Goal: Task Accomplishment & Management: Complete application form

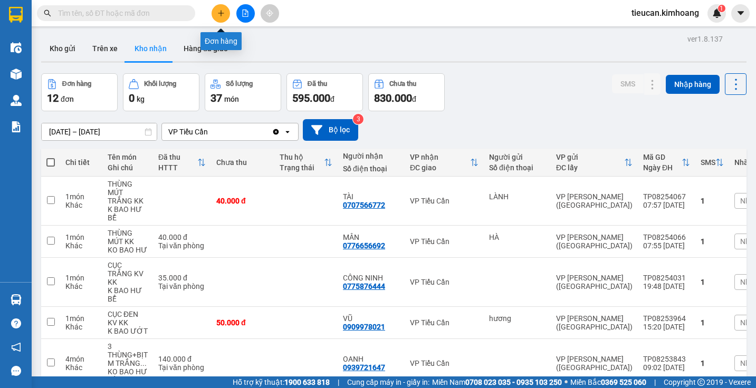
click at [217, 9] on button at bounding box center [220, 13] width 18 height 18
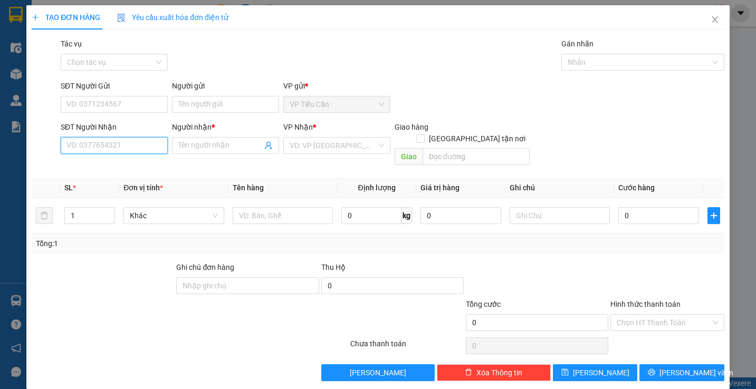
click at [137, 146] on input "SĐT Người Nhận" at bounding box center [114, 145] width 107 height 17
type input "0938109995"
click at [122, 165] on div "0938109995 - DUYÊN" at bounding box center [112, 167] width 93 height 12
type input "DUYÊN"
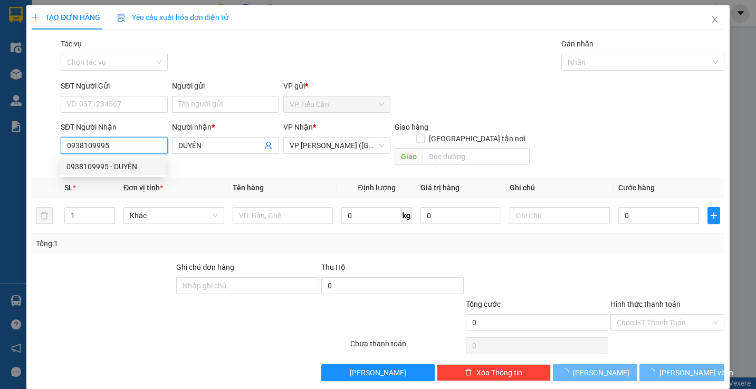
type input "35.000"
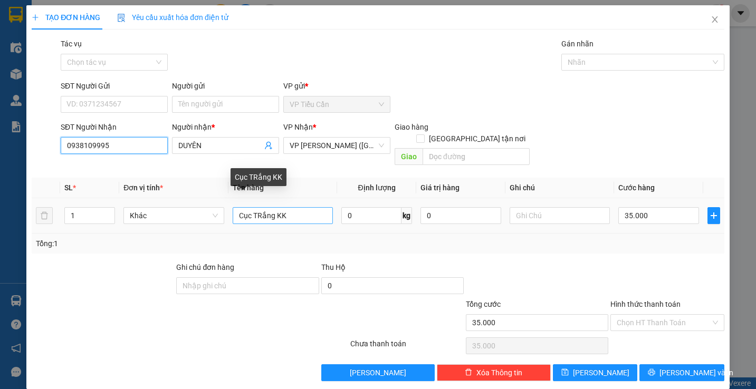
type input "0938109995"
click at [271, 207] on input "Cục TRắng KK" at bounding box center [283, 215] width 100 height 17
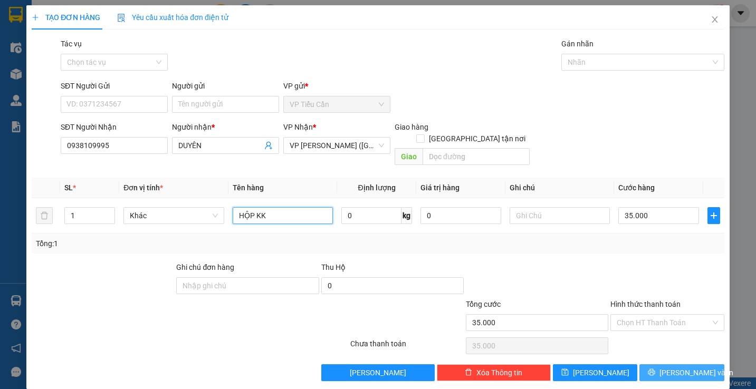
type input "HỘP KK"
click at [675, 367] on span "[PERSON_NAME] và In" at bounding box center [696, 373] width 74 height 12
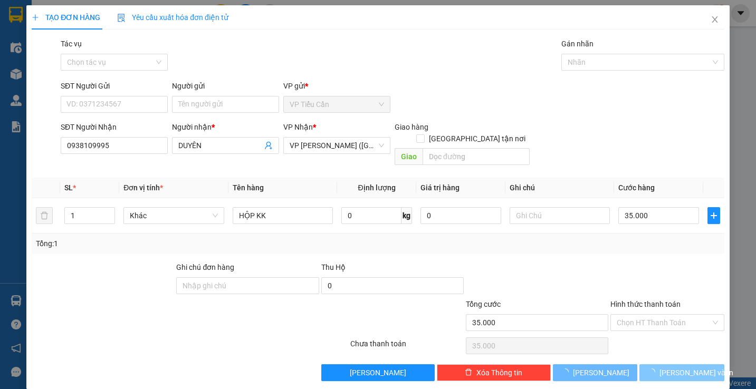
click at [675, 367] on span "[PERSON_NAME] và In" at bounding box center [696, 373] width 74 height 12
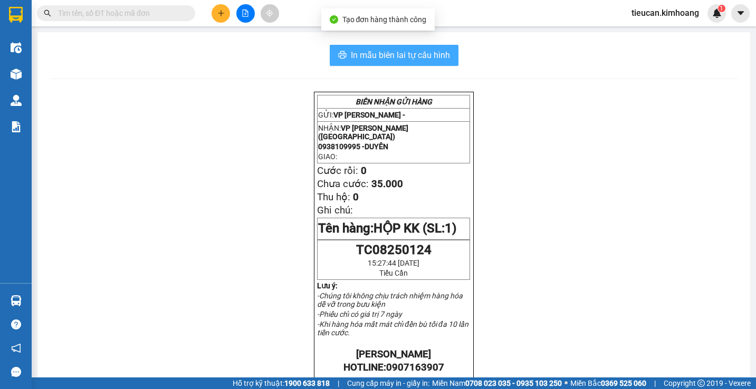
click at [395, 50] on span "In mẫu biên lai tự cấu hình" at bounding box center [400, 55] width 99 height 13
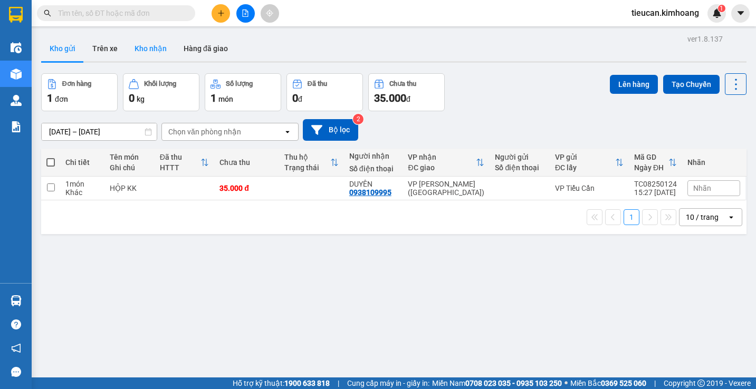
click at [153, 46] on button "Kho nhận" at bounding box center [150, 48] width 49 height 25
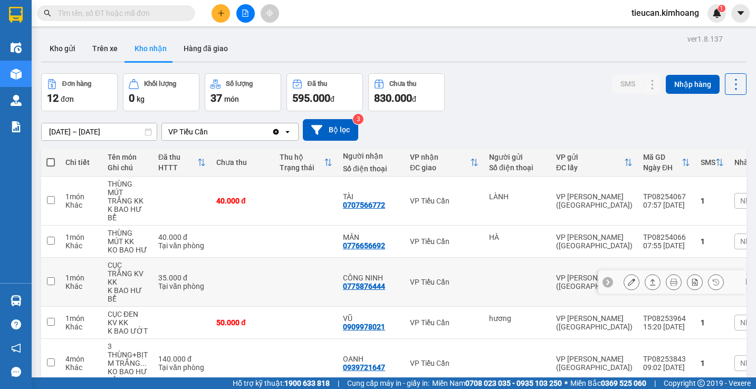
scroll to position [211, 0]
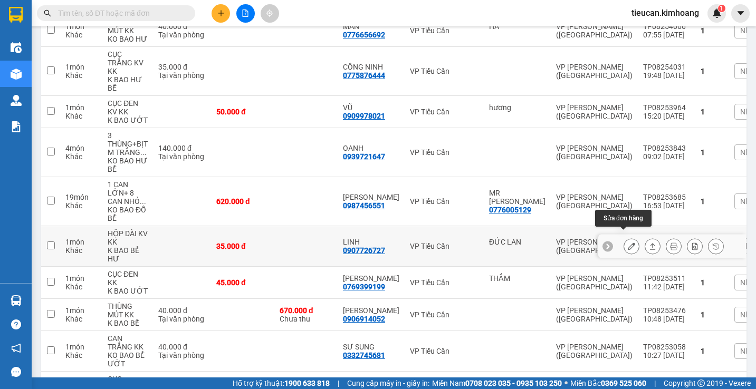
click at [628, 237] on button at bounding box center [631, 246] width 15 height 18
click at [628, 237] on body "Kết quả tìm kiếm ( 0 ) Bộ lọc No Data tieucan.kimhoang 1 Điều hành xe Kho hàng …" at bounding box center [378, 194] width 756 height 389
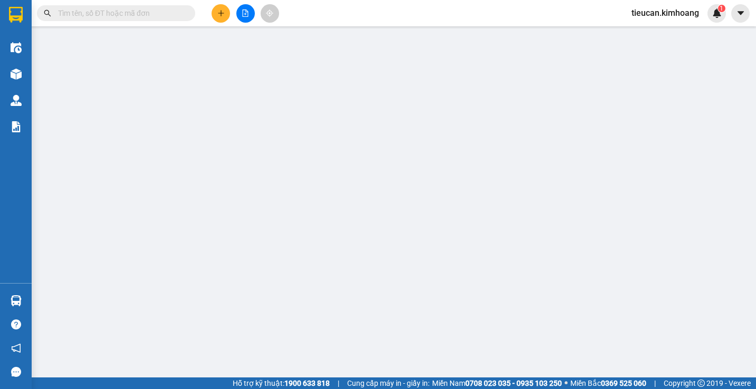
type input "ĐỨC LAN"
type input "0907726727"
type input "LINH"
type input "35.000"
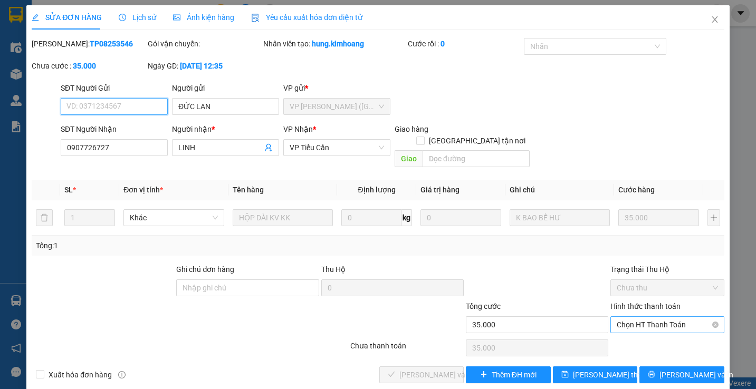
click at [647, 317] on span "Chọn HT Thanh Toán" at bounding box center [667, 325] width 101 height 16
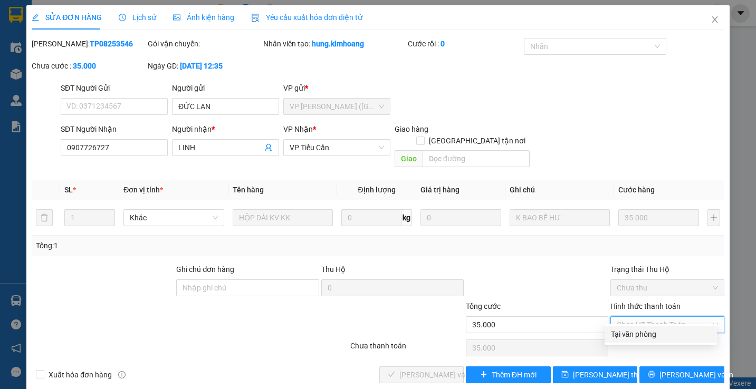
click at [625, 339] on div "Tại văn phòng" at bounding box center [661, 335] width 100 height 12
type input "0"
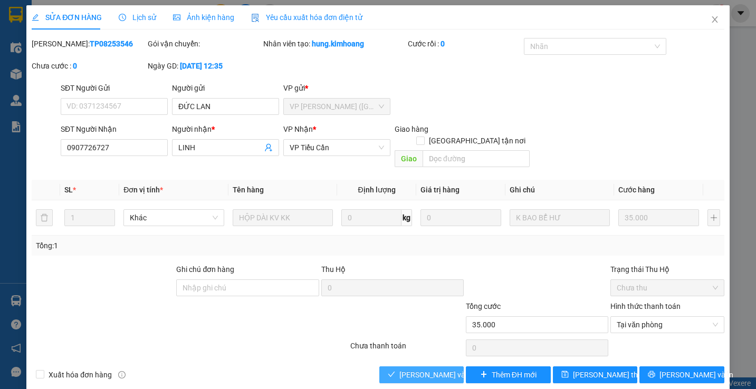
click at [410, 369] on span "Lưu và Giao hàng" at bounding box center [449, 375] width 101 height 12
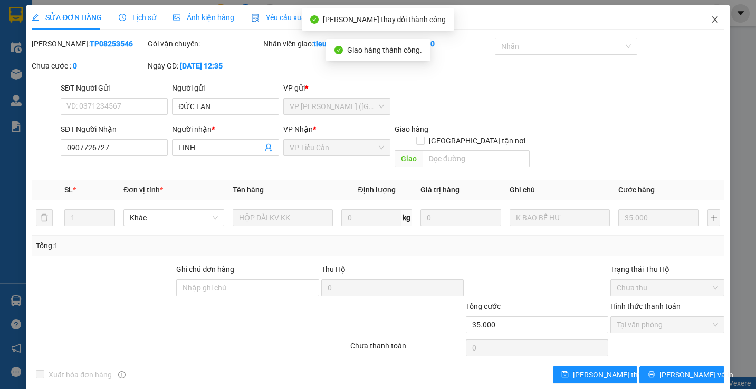
click at [703, 13] on span "Close" at bounding box center [715, 20] width 30 height 30
click at [703, 13] on span "tieucan.kimhoang" at bounding box center [665, 12] width 84 height 13
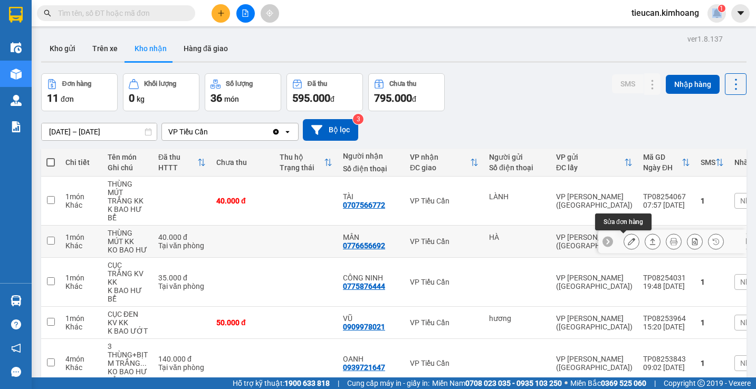
click at [630, 241] on button at bounding box center [631, 242] width 15 height 18
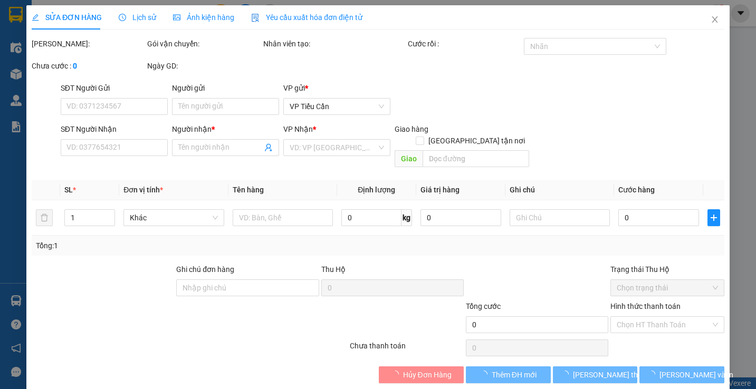
type input "HÀ"
type input "0776656692"
type input "MÂN"
type input "40.000"
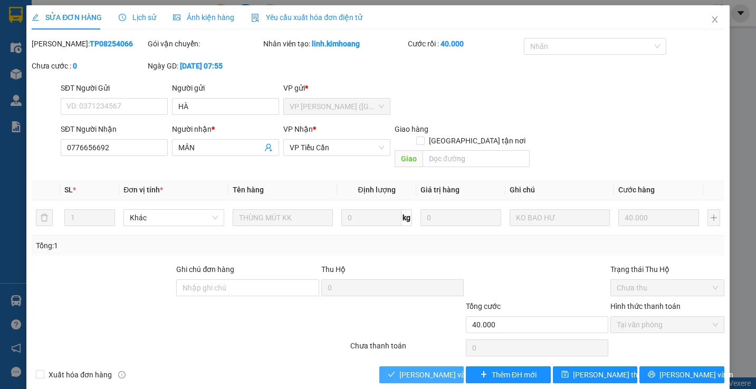
click at [422, 369] on span "Lưu và Giao hàng" at bounding box center [449, 375] width 101 height 12
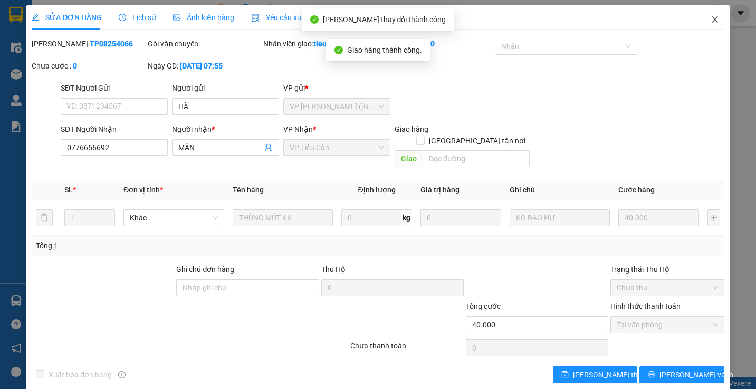
click at [710, 18] on icon "close" at bounding box center [714, 19] width 8 height 8
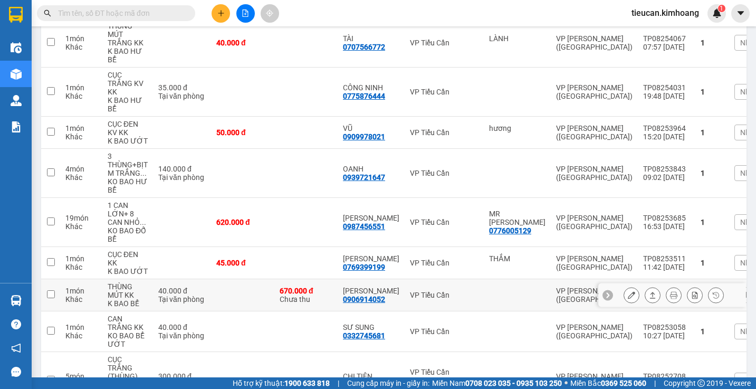
scroll to position [211, 0]
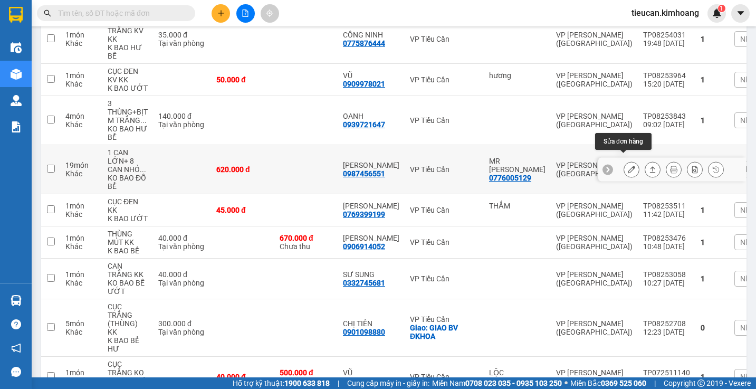
click at [628, 166] on icon at bounding box center [631, 169] width 7 height 7
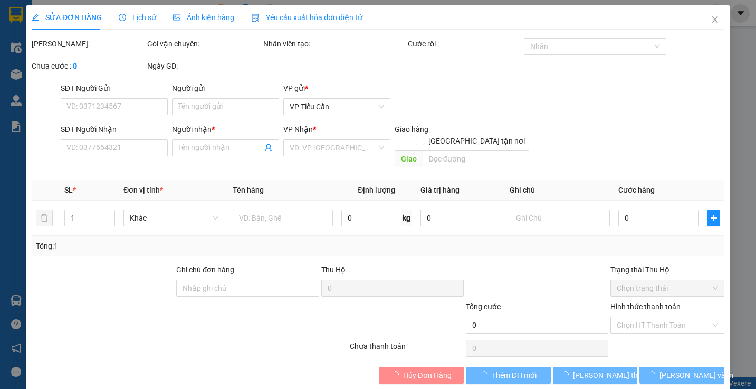
type input "0776005129"
type input "MR [PERSON_NAME]"
type input "0987456551"
type input "[PERSON_NAME]"
type input "620.000"
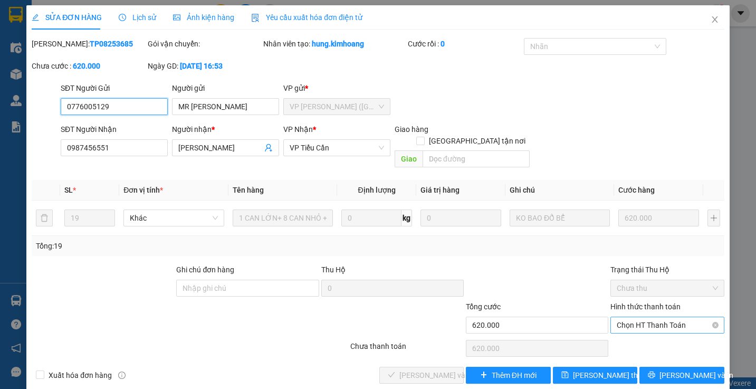
click at [631, 317] on span "Chọn HT Thanh Toán" at bounding box center [667, 325] width 101 height 16
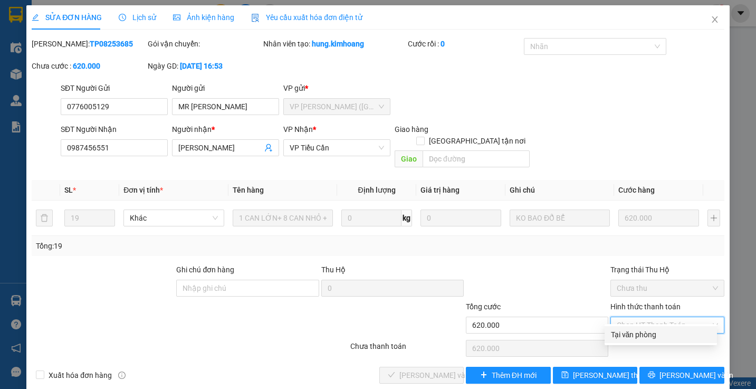
click at [620, 336] on div "Tại văn phòng" at bounding box center [661, 335] width 100 height 12
type input "0"
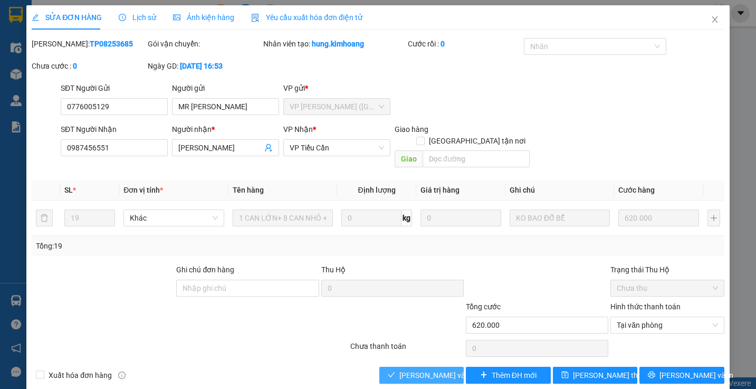
click at [442, 369] on span "Lưu và Giao hàng" at bounding box center [449, 375] width 101 height 12
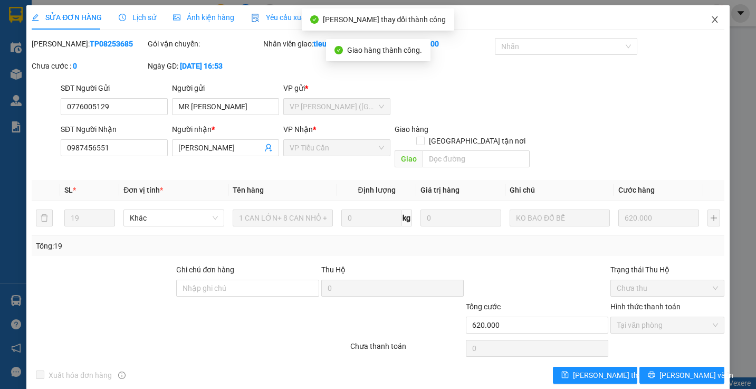
click at [710, 18] on icon "close" at bounding box center [714, 19] width 8 height 8
click at [707, 18] on span "tieucan.kimhoang" at bounding box center [665, 12] width 84 height 13
